Goal: Task Accomplishment & Management: Complete application form

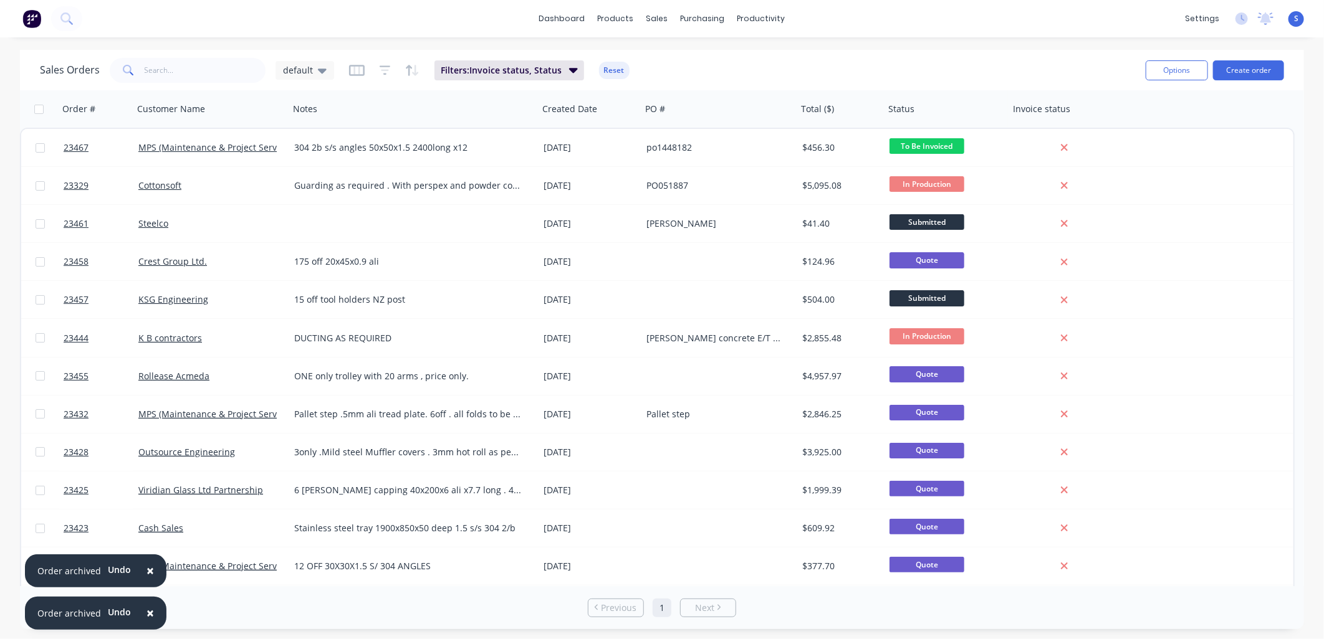
click at [1245, 70] on button "Create order" at bounding box center [1248, 70] width 71 height 20
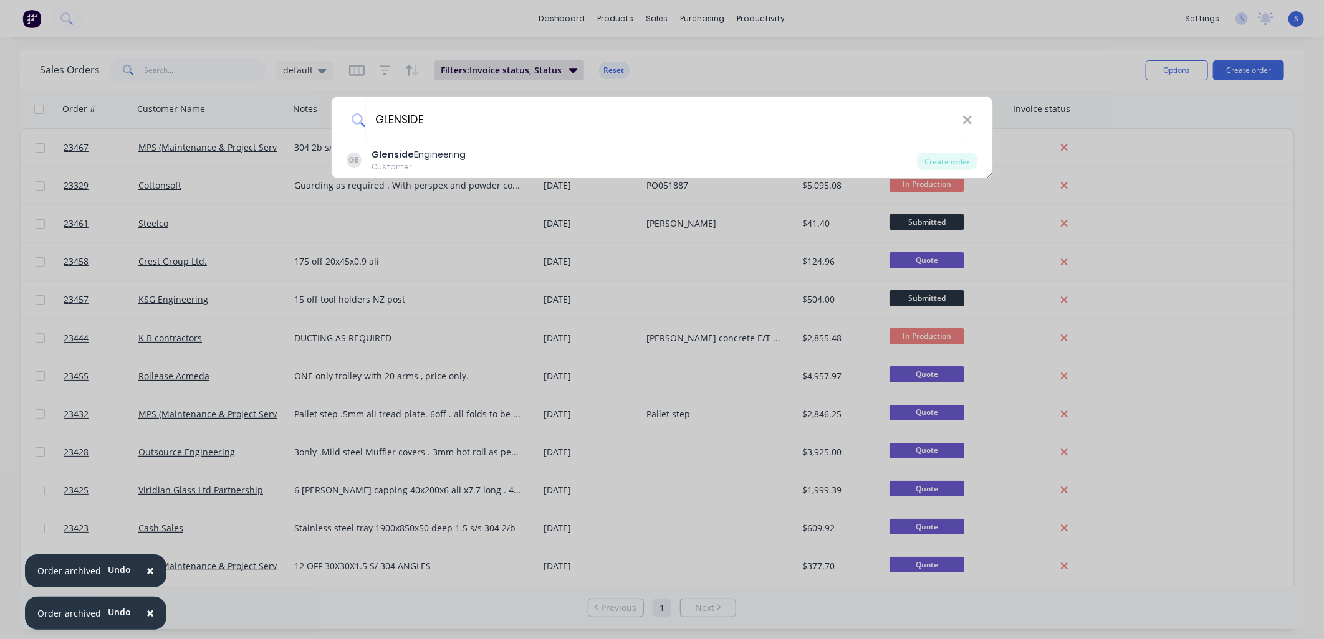
type input "GLENSIDE"
click at [451, 153] on div "Glenside Engineering" at bounding box center [418, 154] width 94 height 13
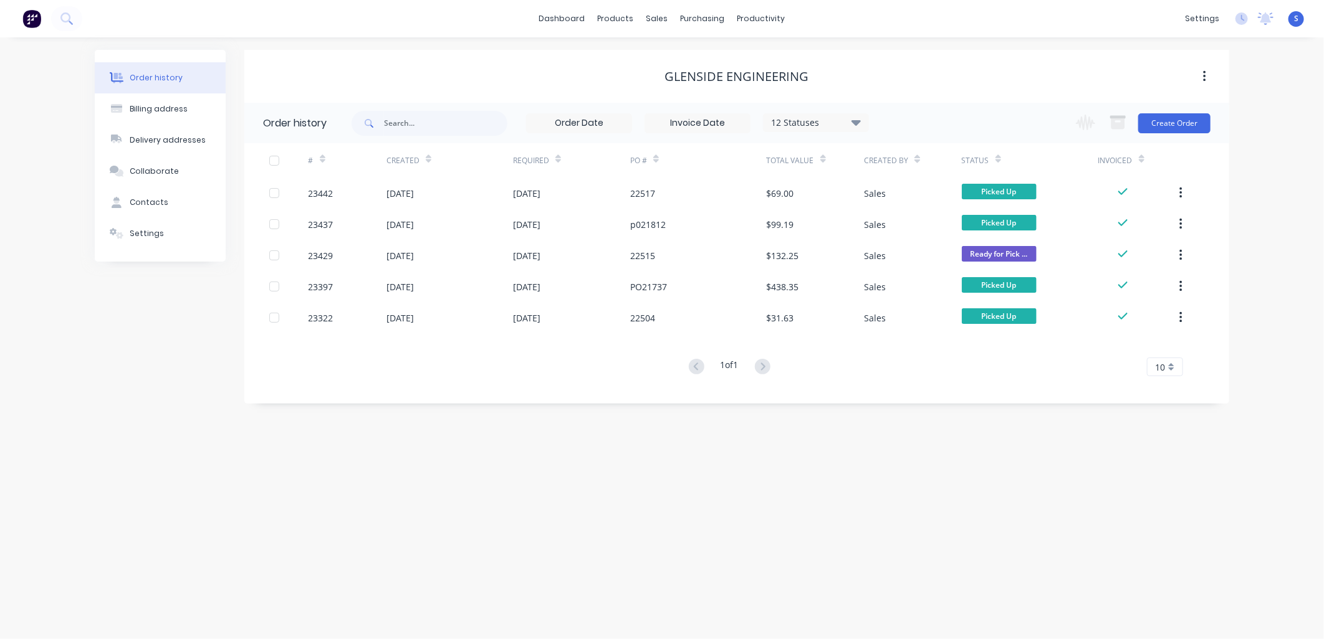
click at [1185, 121] on button "Create Order" at bounding box center [1174, 123] width 72 height 20
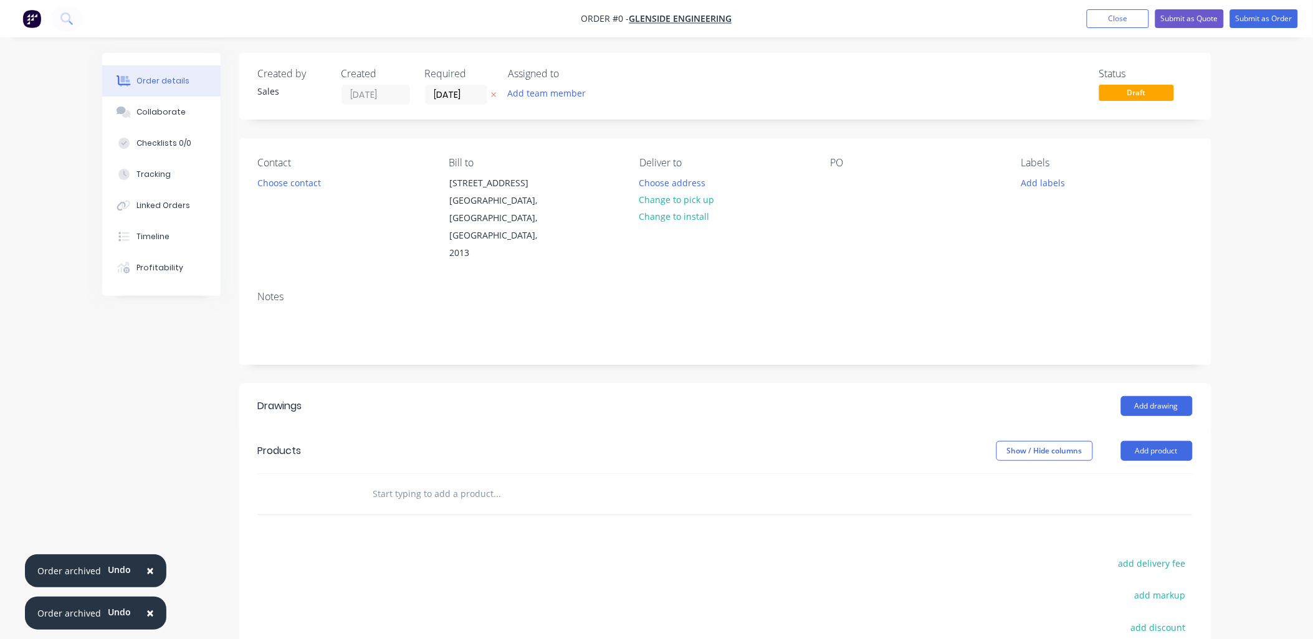
click at [287, 181] on button "Choose contact" at bounding box center [289, 182] width 77 height 17
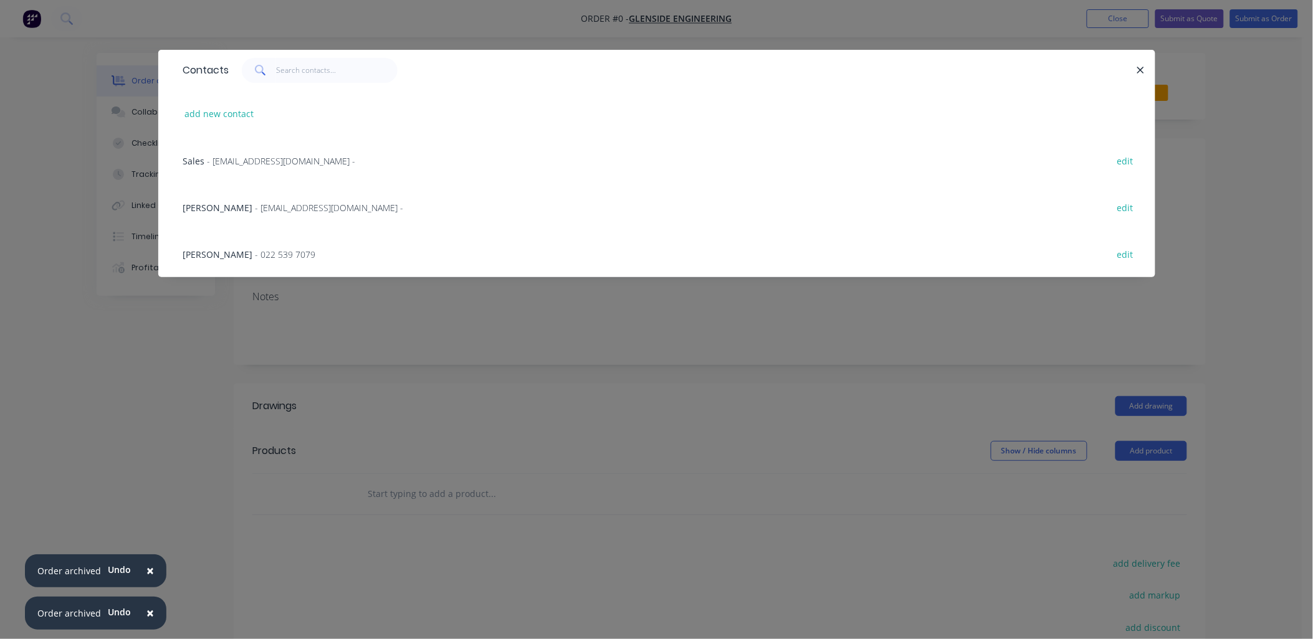
click at [256, 253] on span "- 022 539 7079" at bounding box center [286, 255] width 60 height 12
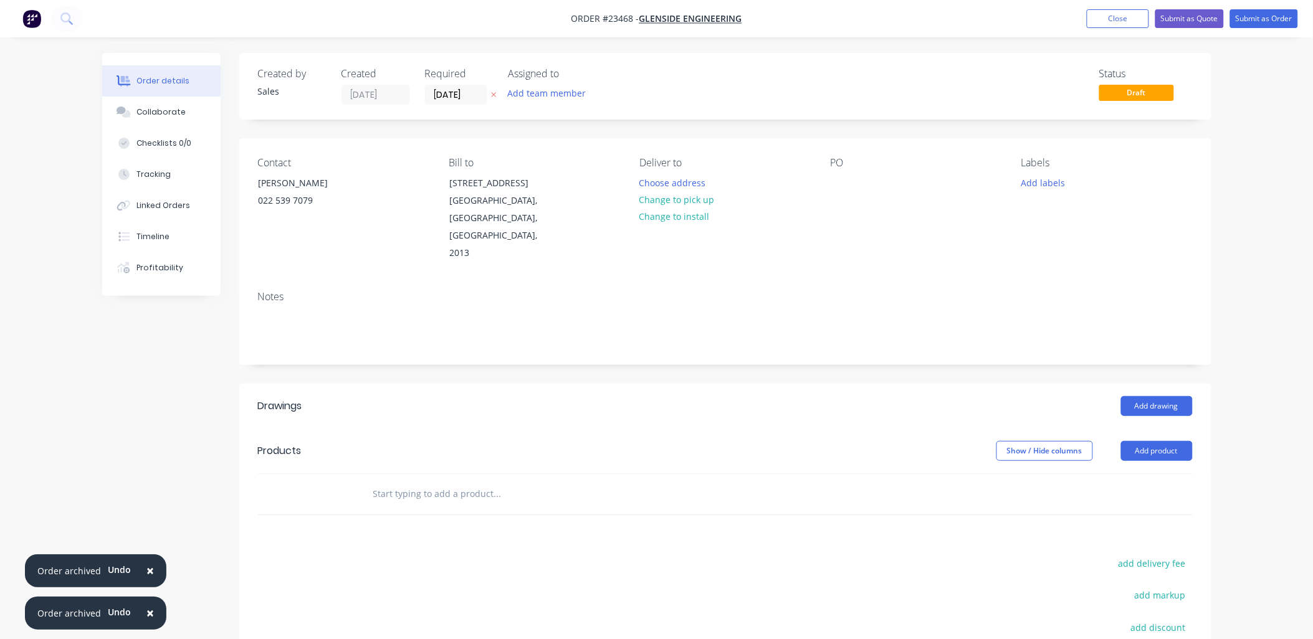
click at [680, 200] on button "Change to pick up" at bounding box center [677, 199] width 89 height 17
click at [836, 165] on div "PO" at bounding box center [916, 163] width 171 height 12
click at [843, 181] on div at bounding box center [841, 183] width 20 height 18
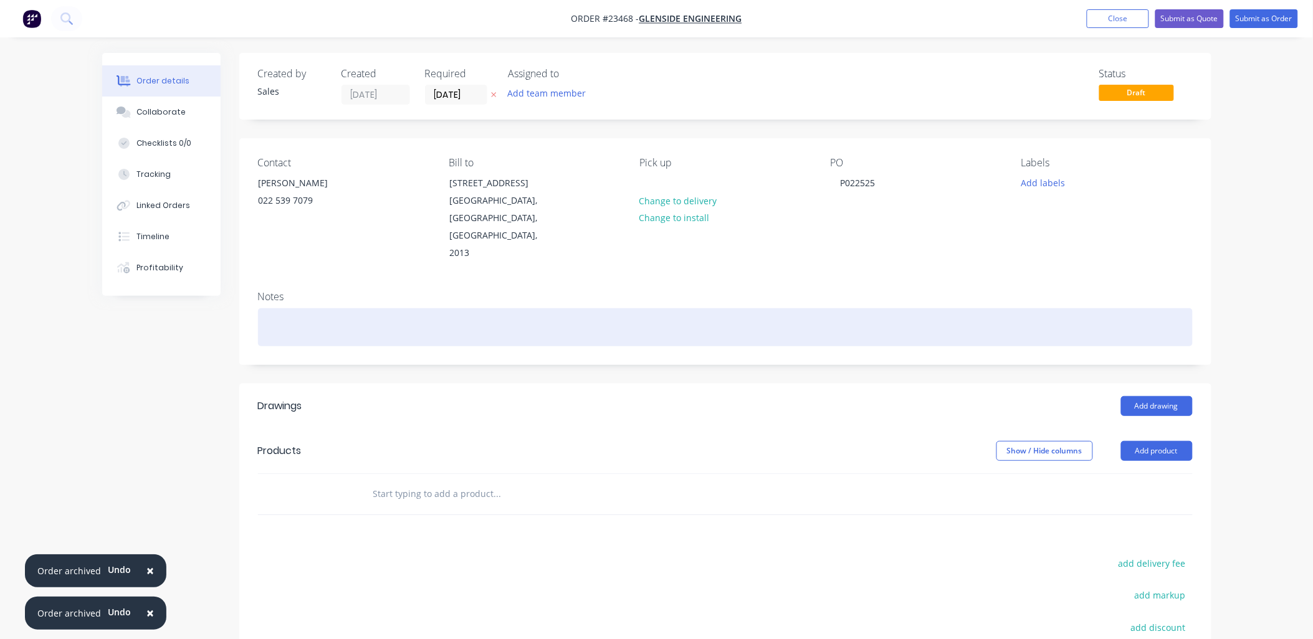
click at [274, 309] on div at bounding box center [725, 328] width 935 height 38
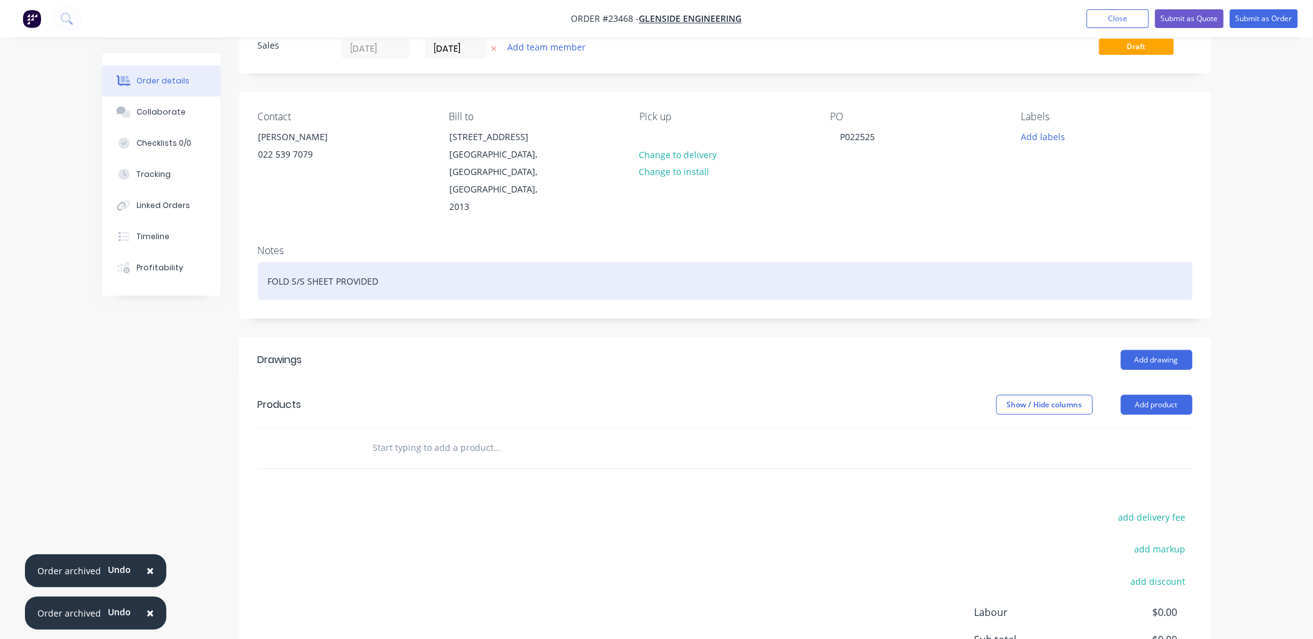
scroll to position [84, 0]
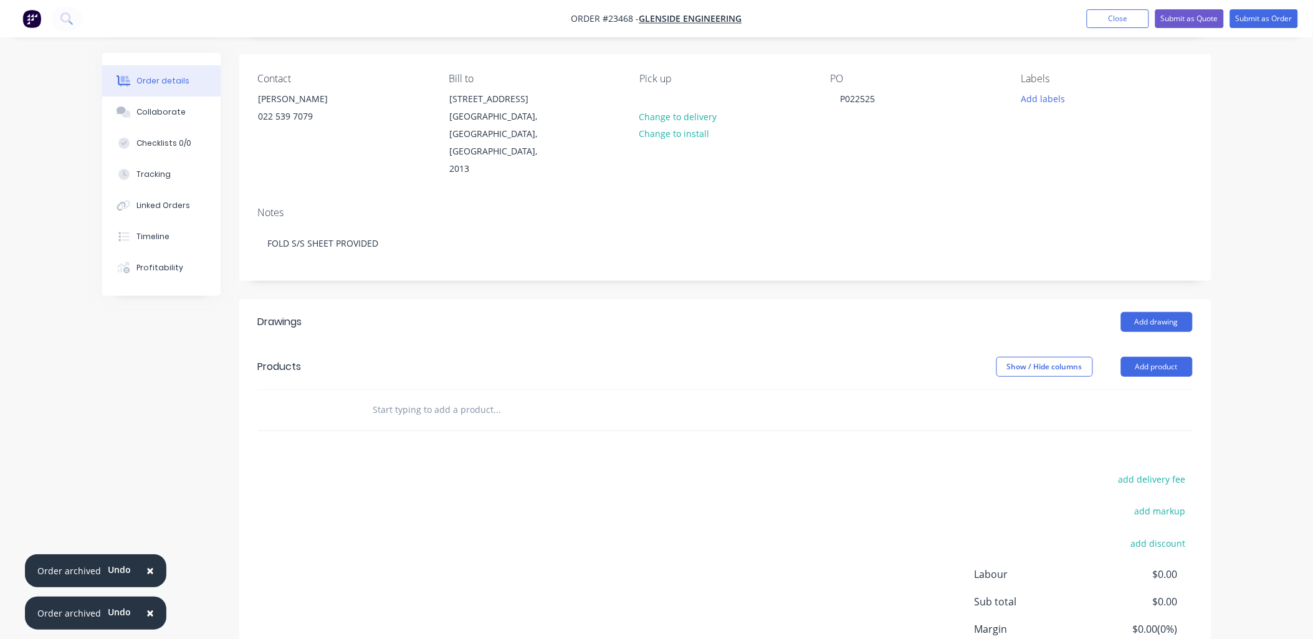
drag, startPoint x: 1164, startPoint y: 334, endPoint x: 980, endPoint y: 435, distance: 209.8
click at [909, 426] on div "Drawings Add drawing Products Show / Hide columns Add product add delivery fee …" at bounding box center [725, 515] width 972 height 431
click at [1148, 357] on button "Add product" at bounding box center [1157, 367] width 72 height 20
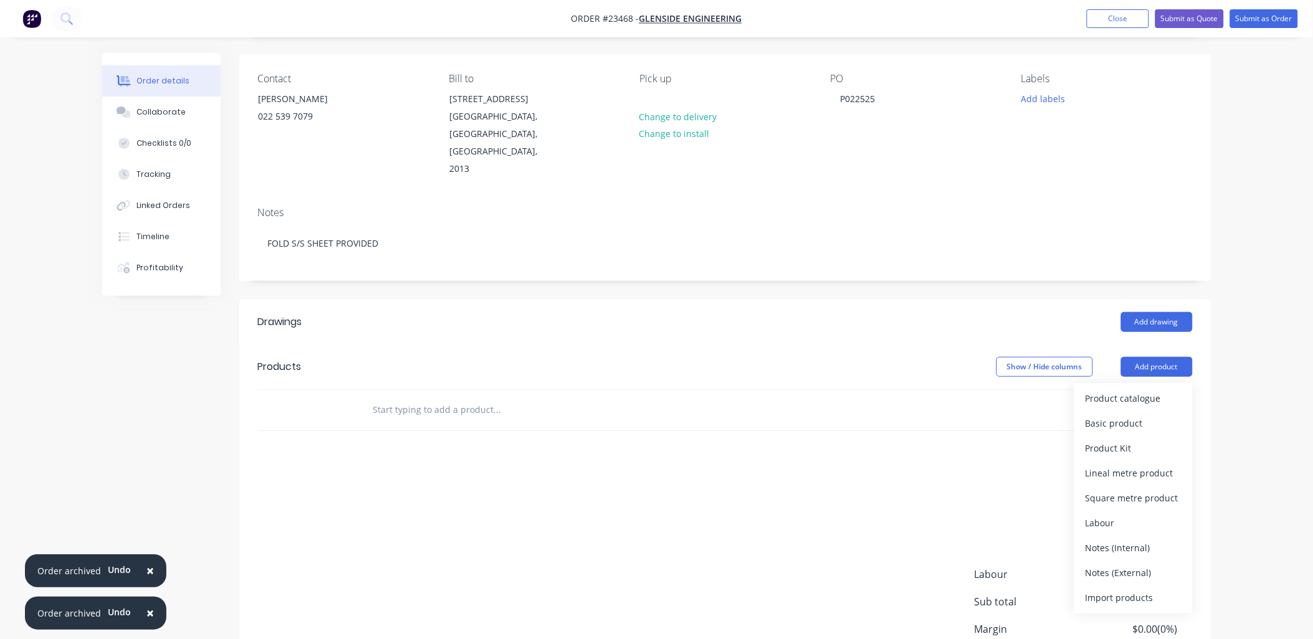
click at [1121, 390] on div "Product catalogue" at bounding box center [1134, 399] width 96 height 18
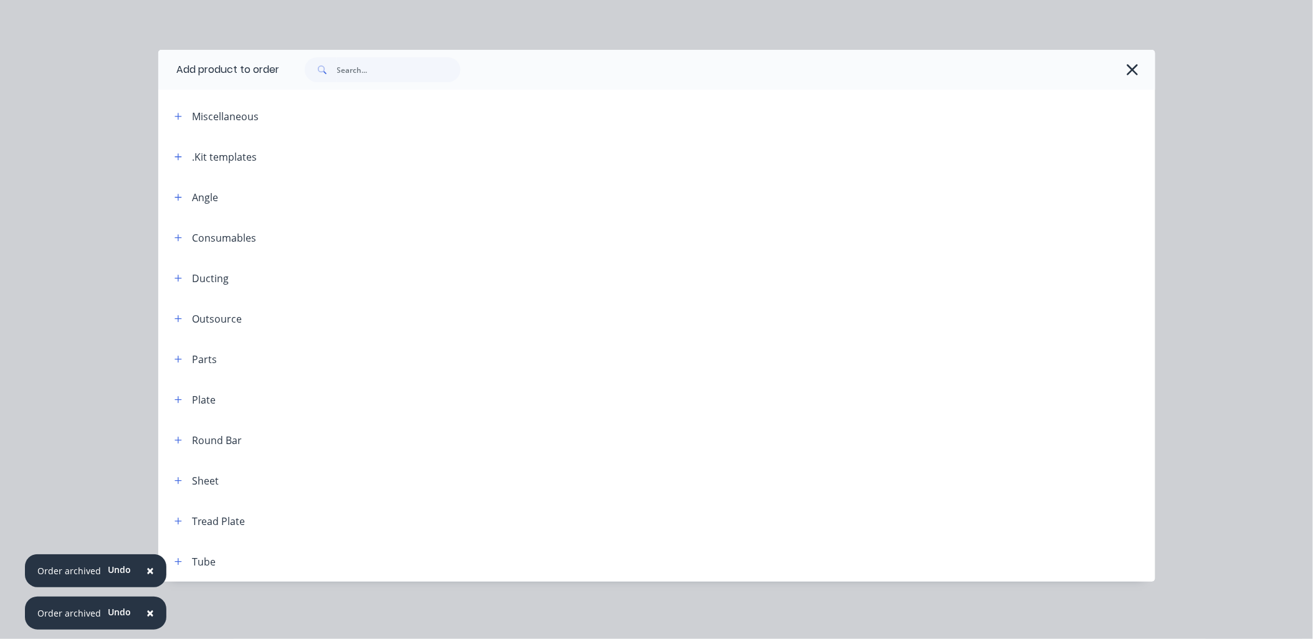
click at [178, 161] on button "button" at bounding box center [179, 157] width 16 height 16
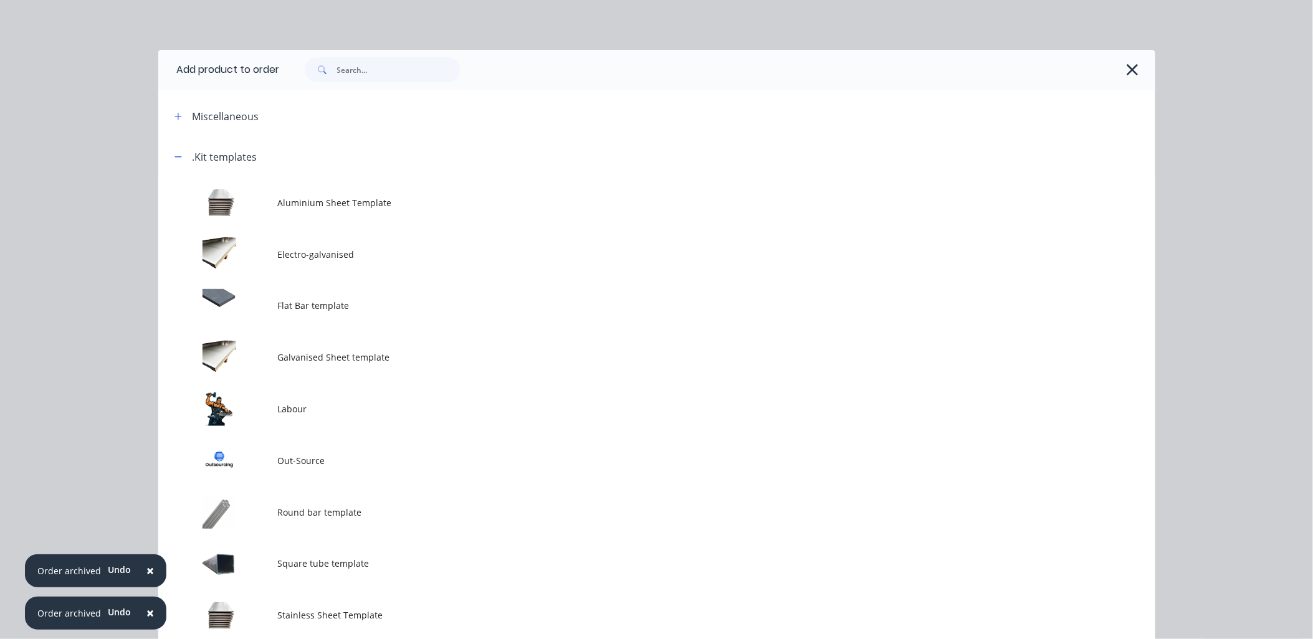
click at [256, 402] on td at bounding box center [218, 409] width 120 height 52
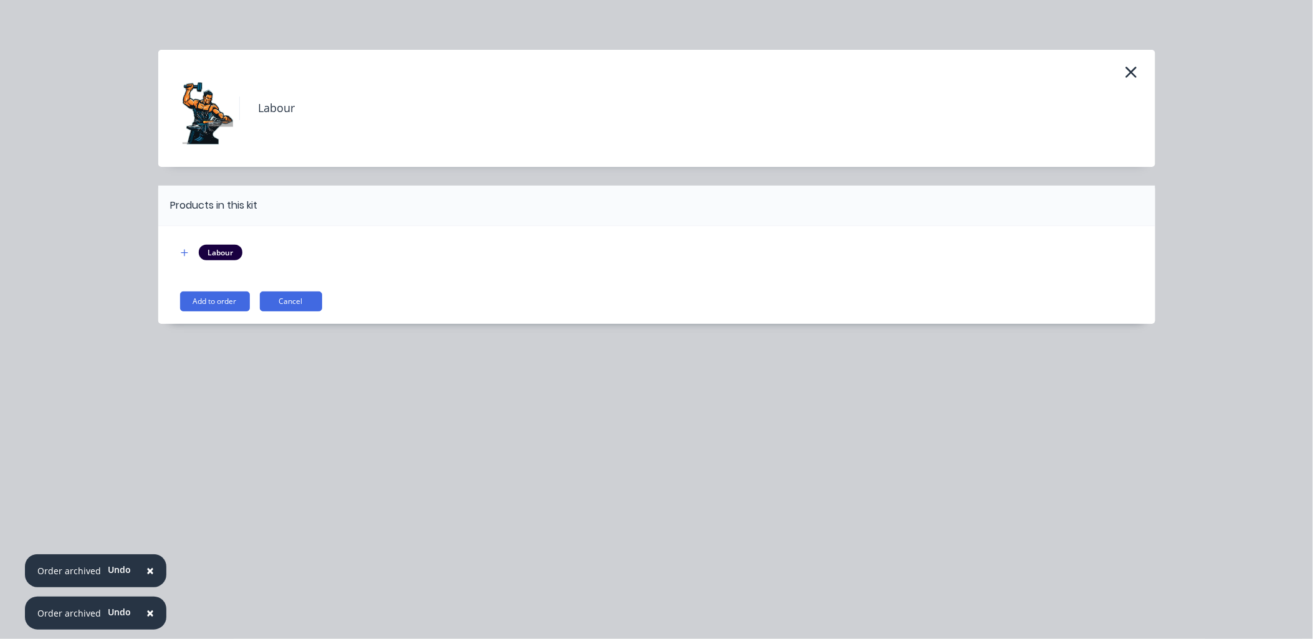
click at [232, 302] on button "Add to order" at bounding box center [215, 302] width 70 height 20
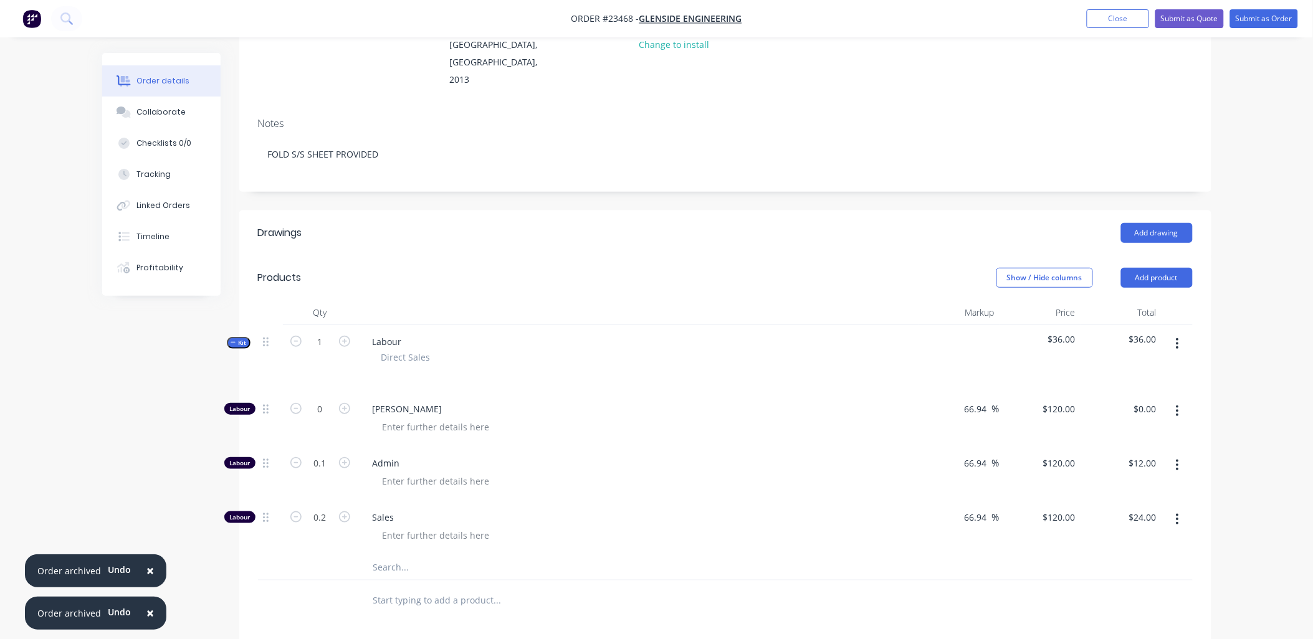
scroll to position [178, 0]
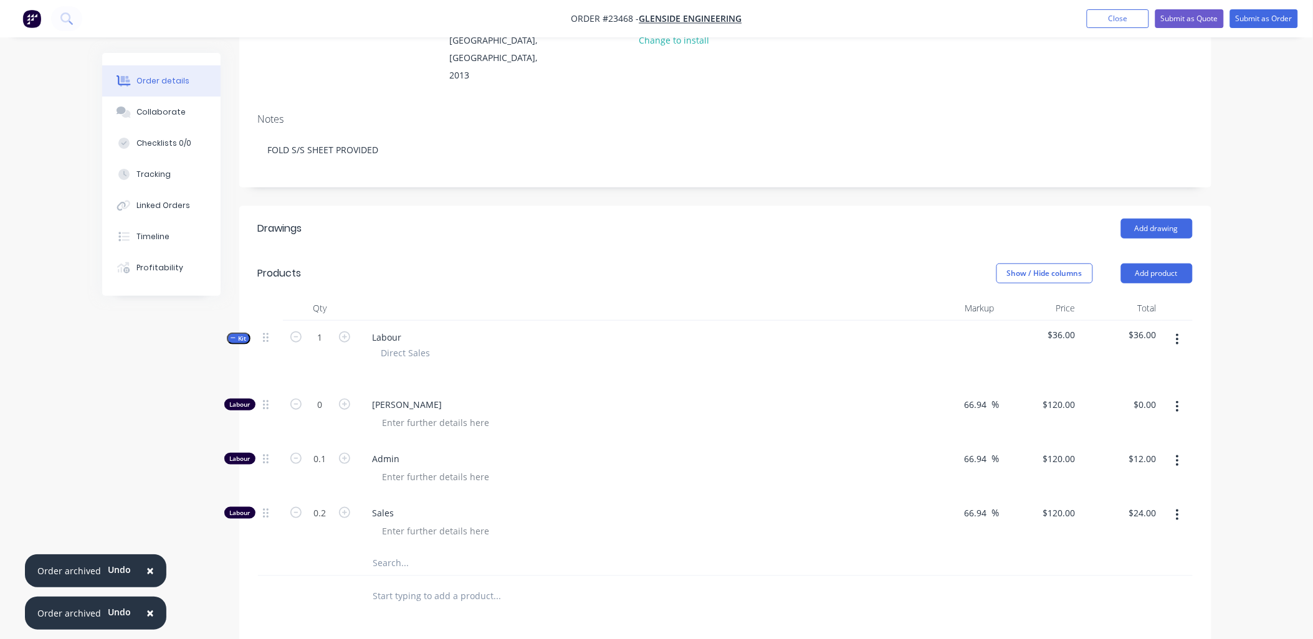
click at [1179, 454] on icon "button" at bounding box center [1177, 461] width 3 height 14
click at [1124, 535] on div "Delete" at bounding box center [1134, 544] width 96 height 18
click at [1176, 454] on icon "button" at bounding box center [1177, 461] width 3 height 14
click at [1123, 535] on div "Delete" at bounding box center [1134, 544] width 96 height 18
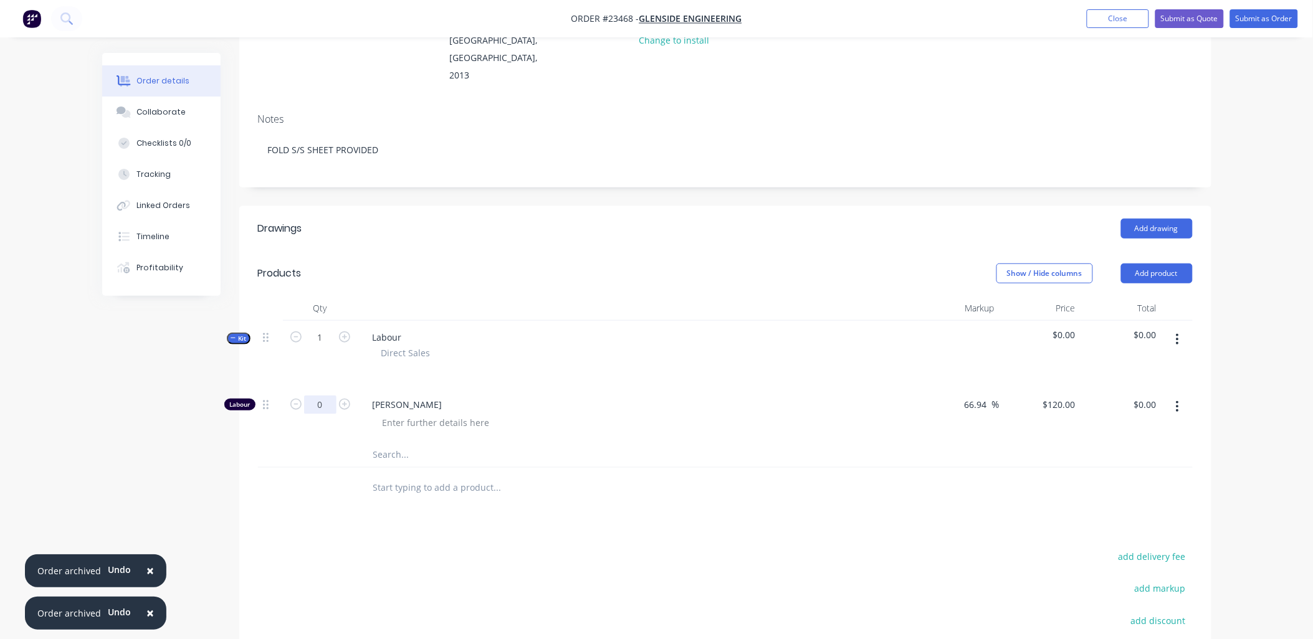
click at [328, 396] on input "0" at bounding box center [320, 405] width 32 height 19
type input "0.25"
type input "$30.00"
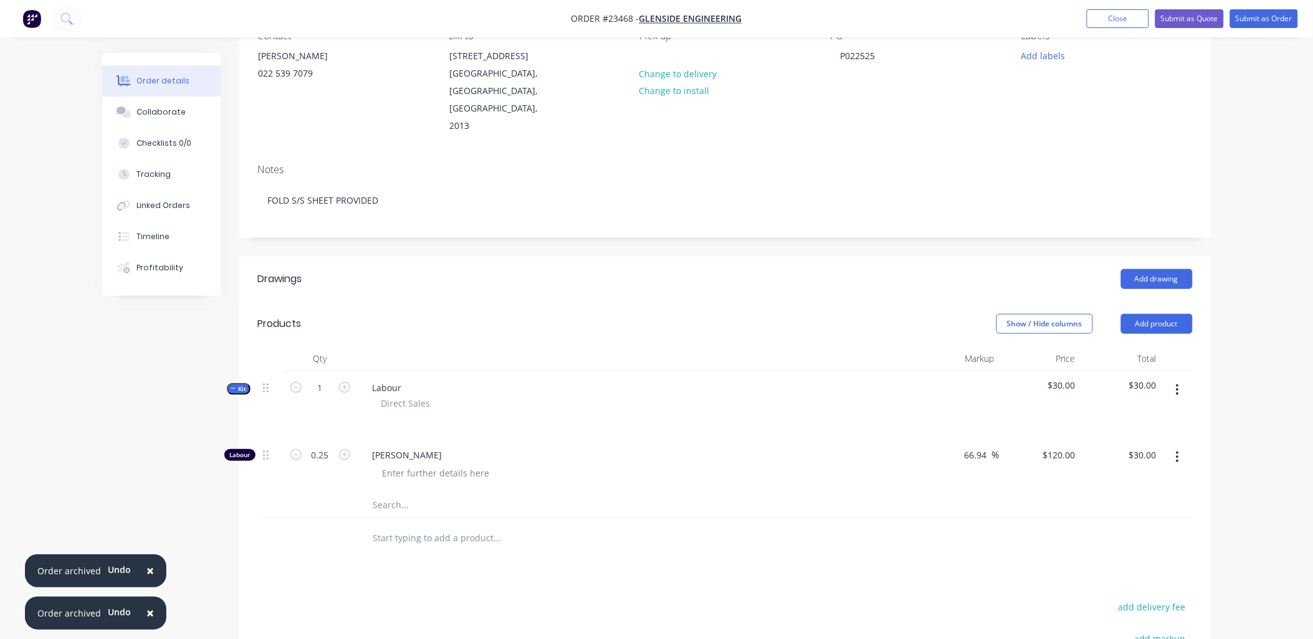
scroll to position [120, 0]
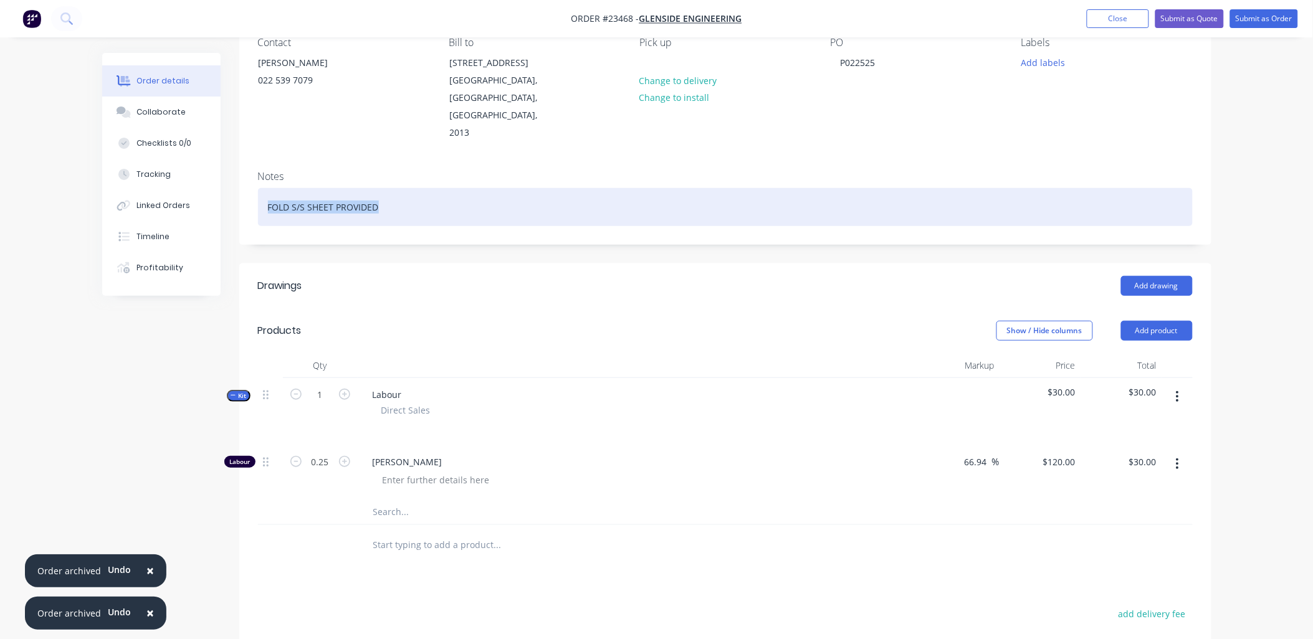
drag, startPoint x: 262, startPoint y: 175, endPoint x: 400, endPoint y: 173, distance: 137.1
click at [400, 188] on div "FOLD S/S SHEET PROVIDED" at bounding box center [725, 207] width 935 height 38
copy div "FOLD S/S SHEET PROVIDED"
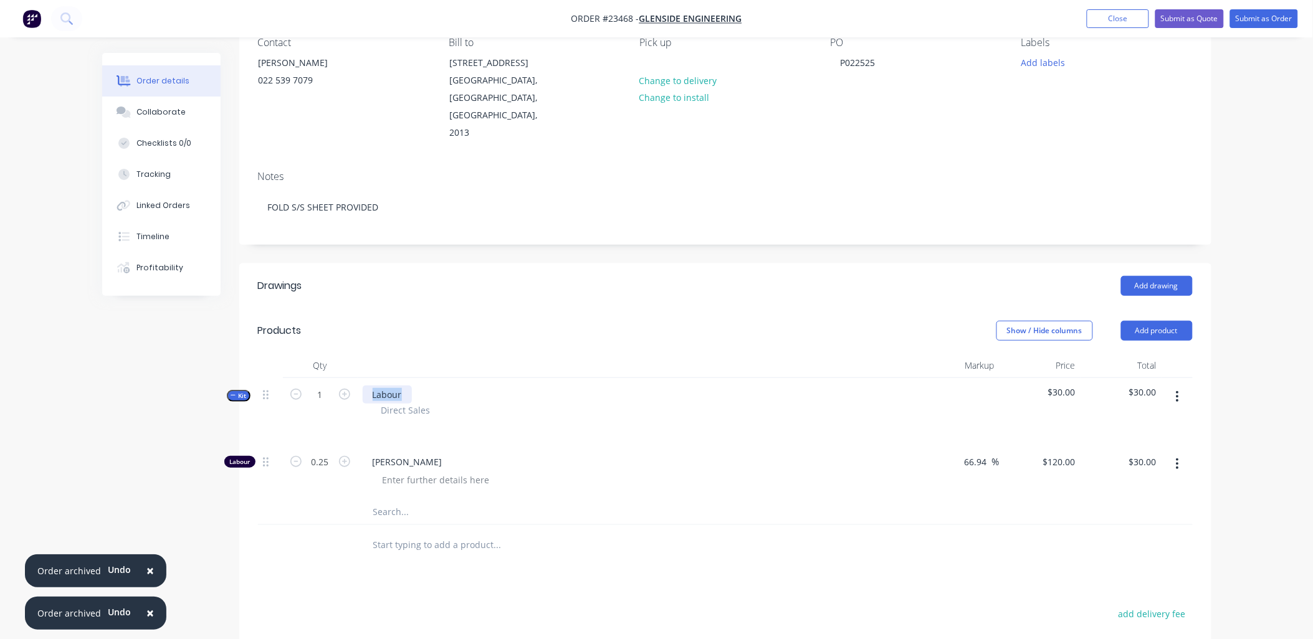
drag, startPoint x: 372, startPoint y: 360, endPoint x: 409, endPoint y: 358, distance: 37.4
click at [409, 386] on div "Labour" at bounding box center [387, 395] width 49 height 18
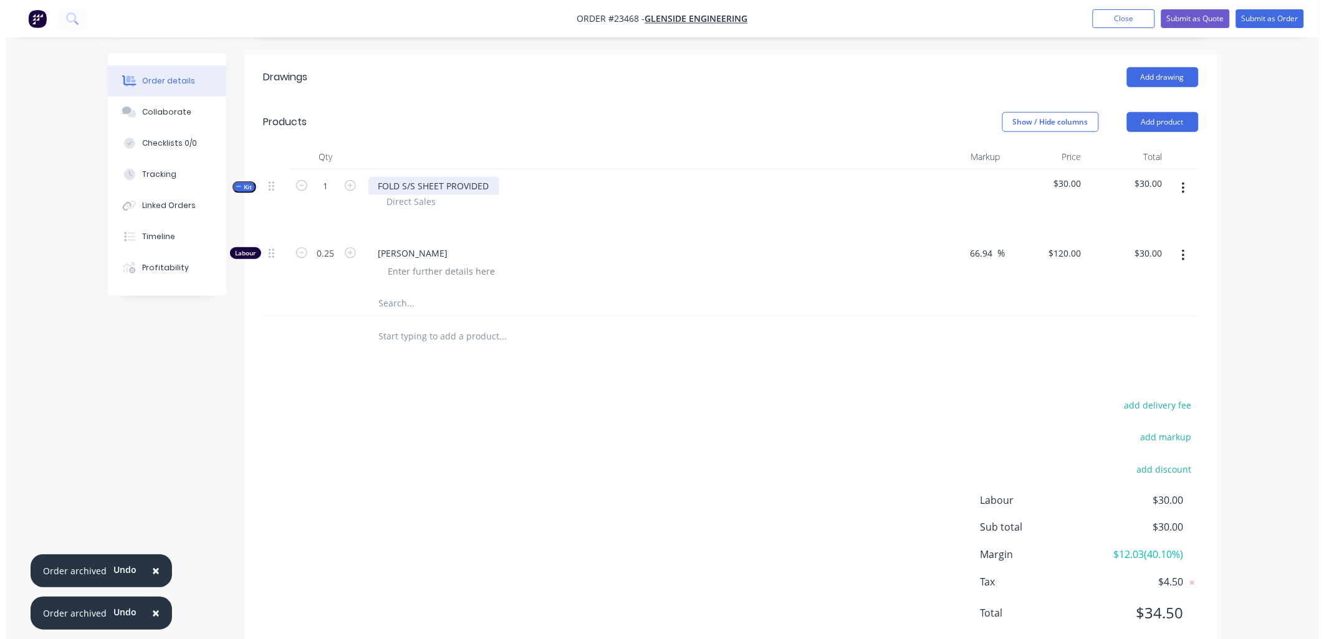
scroll to position [0, 0]
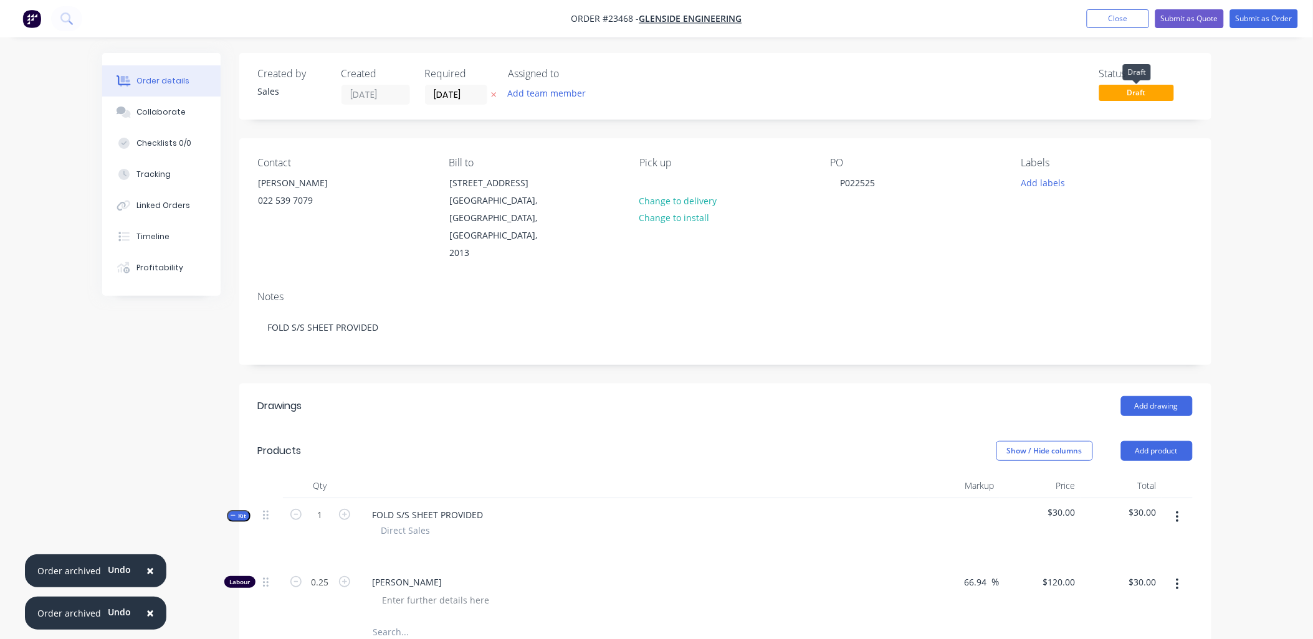
click at [1156, 92] on span "Draft" at bounding box center [1136, 93] width 75 height 16
click at [1243, 17] on button "Submit as Order" at bounding box center [1264, 18] width 68 height 19
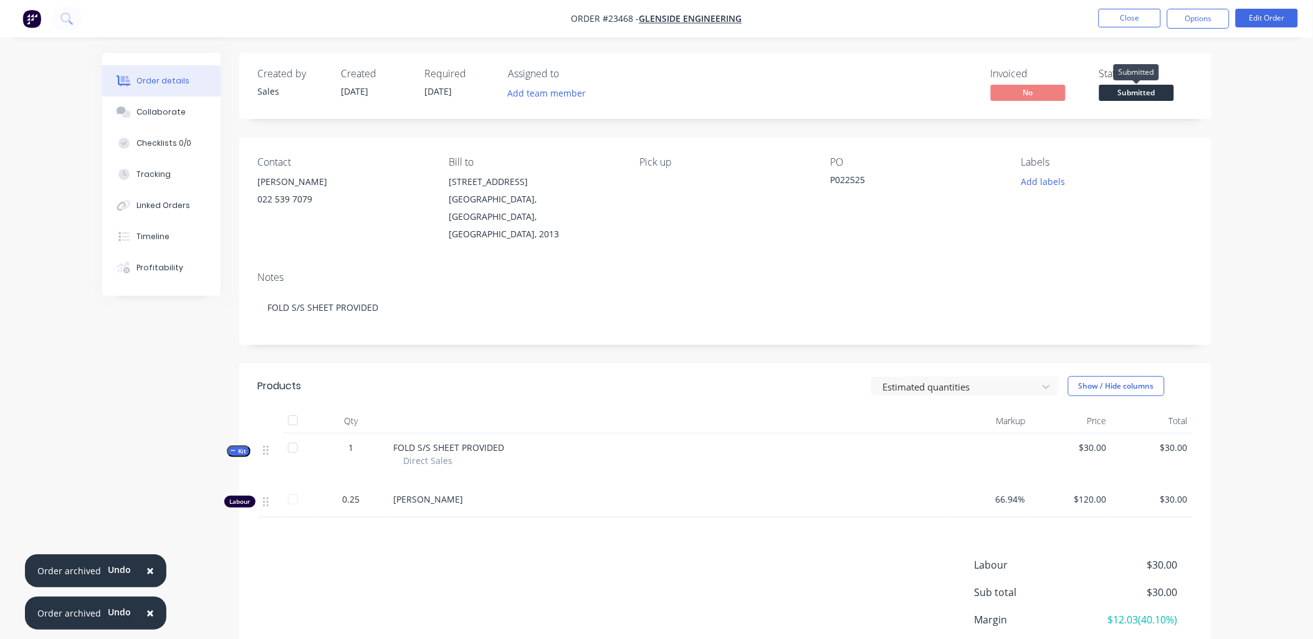
click at [1149, 95] on span "Submitted" at bounding box center [1136, 93] width 75 height 16
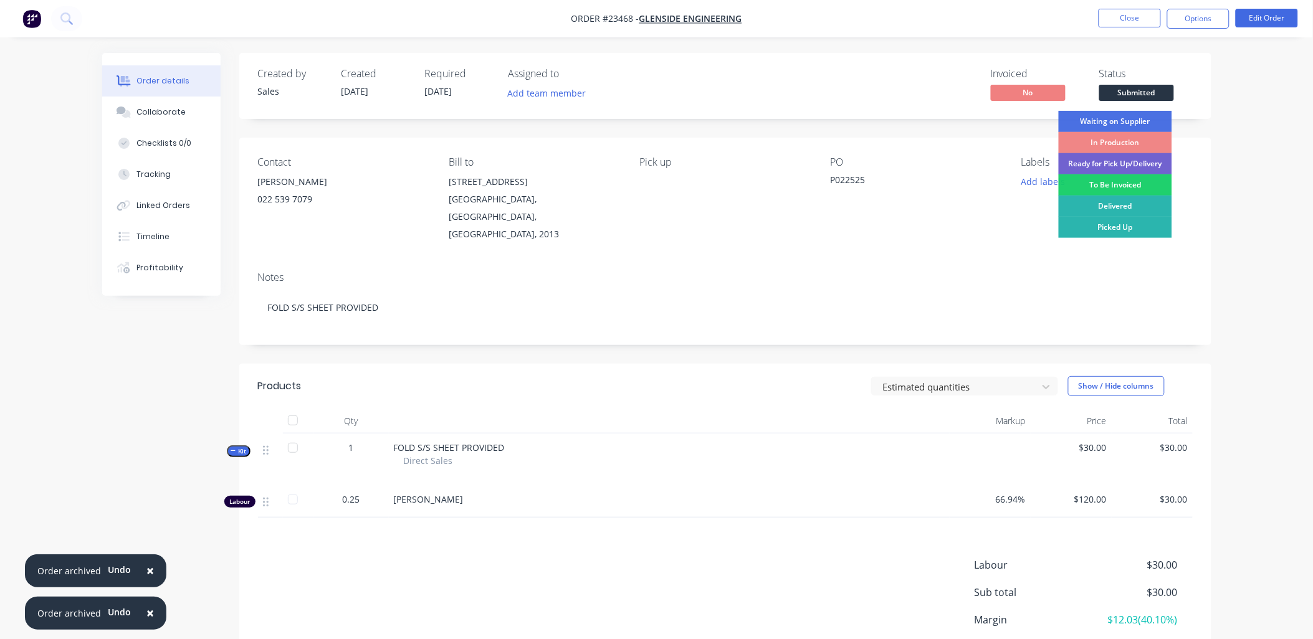
click at [1127, 186] on div "To Be Invoiced" at bounding box center [1115, 185] width 113 height 21
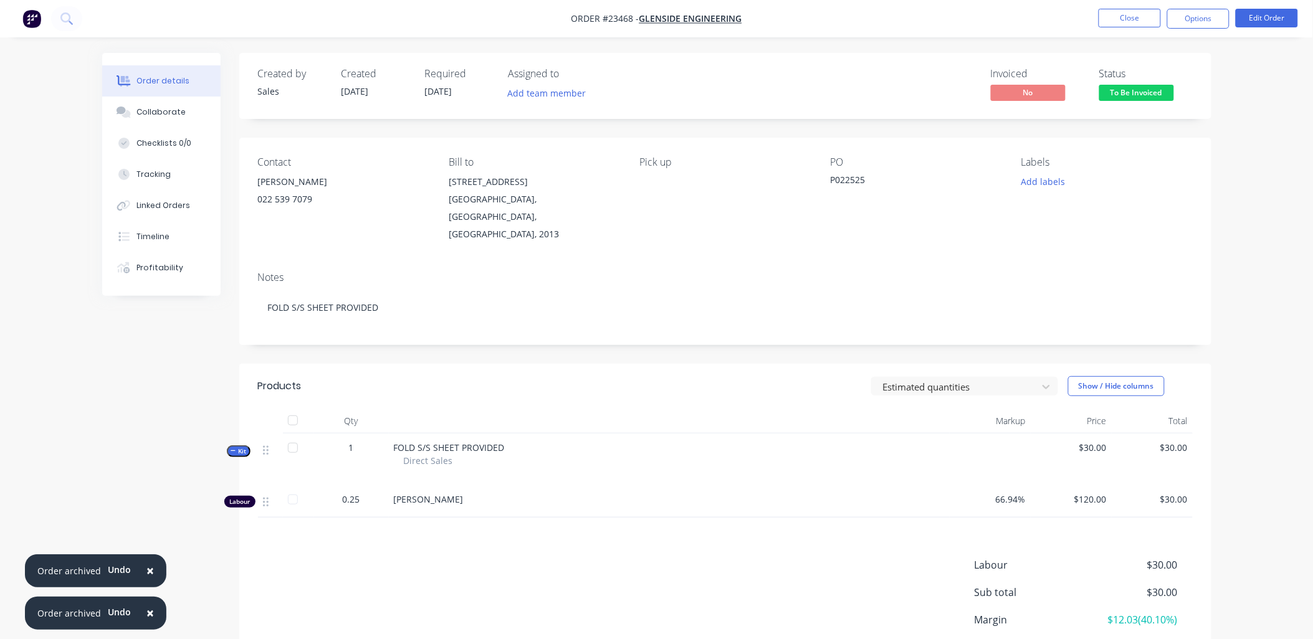
click at [1205, 21] on button "Options" at bounding box center [1198, 19] width 62 height 20
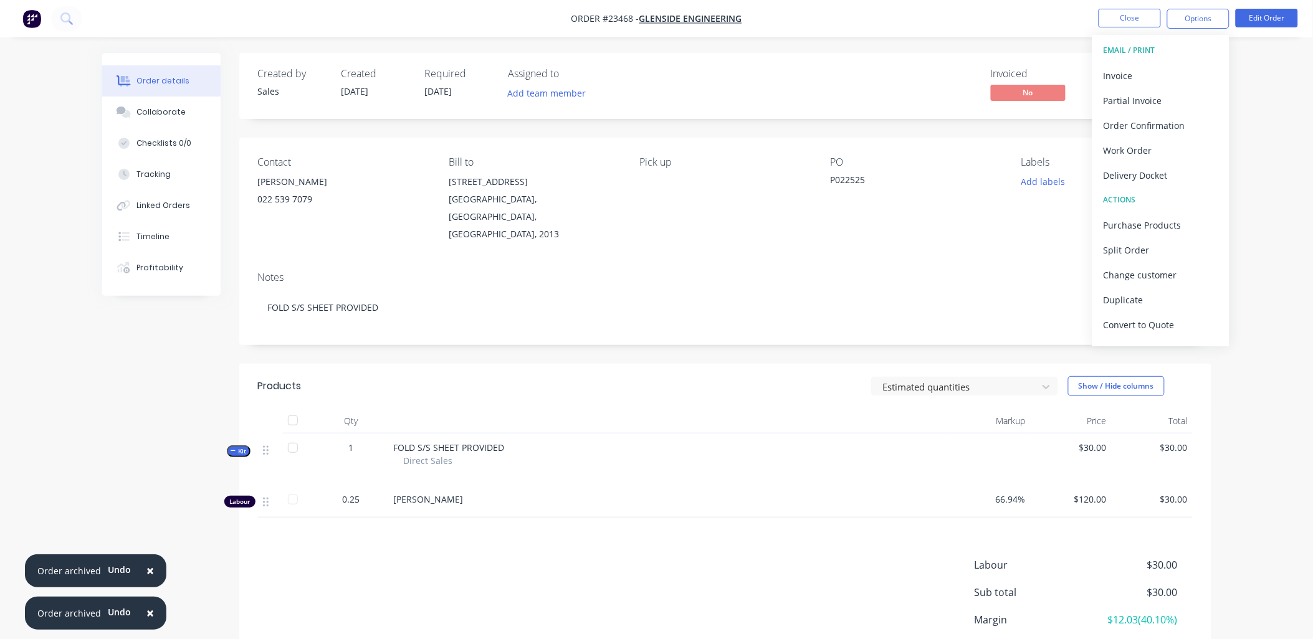
click at [1132, 146] on div "Work Order" at bounding box center [1161, 150] width 115 height 18
click at [1129, 125] on div "Without pricing" at bounding box center [1161, 126] width 115 height 18
